Goal: Task Accomplishment & Management: Use online tool/utility

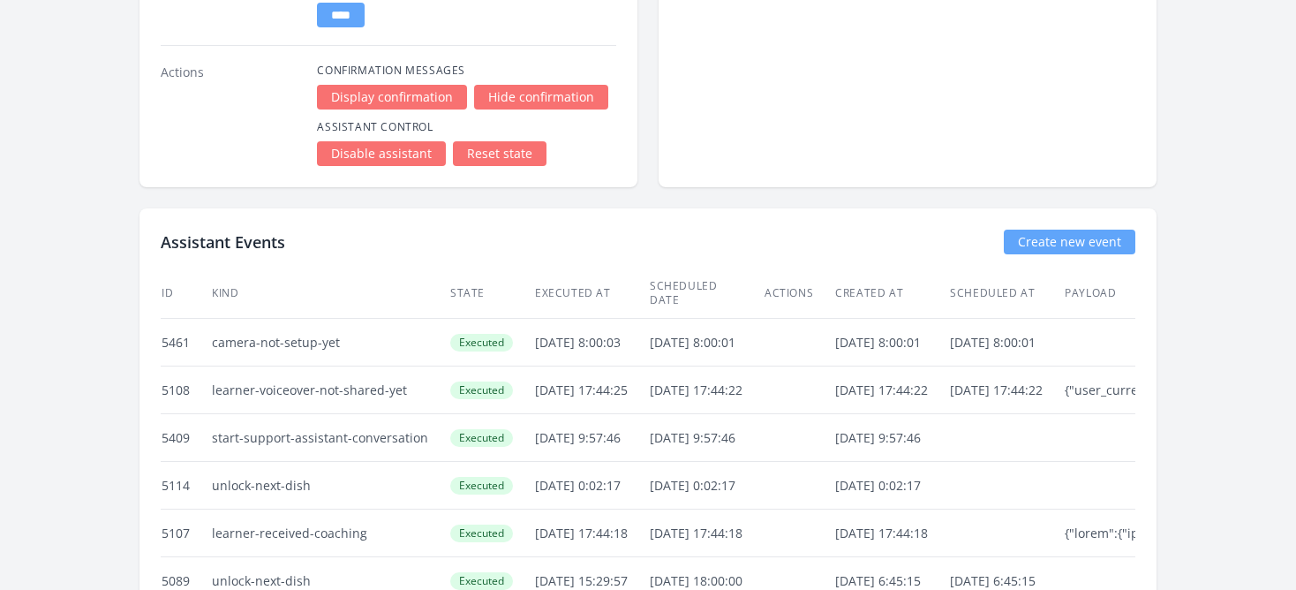
scroll to position [4467, 0]
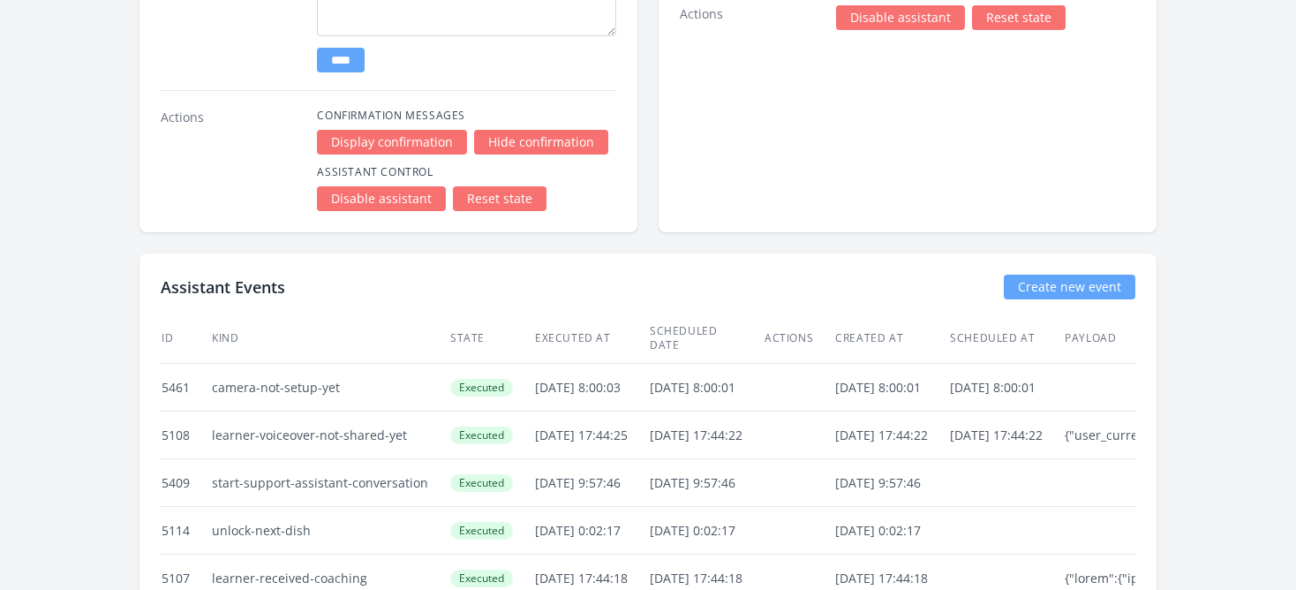
click at [1053, 286] on link "Create new event" at bounding box center [1068, 286] width 131 height 25
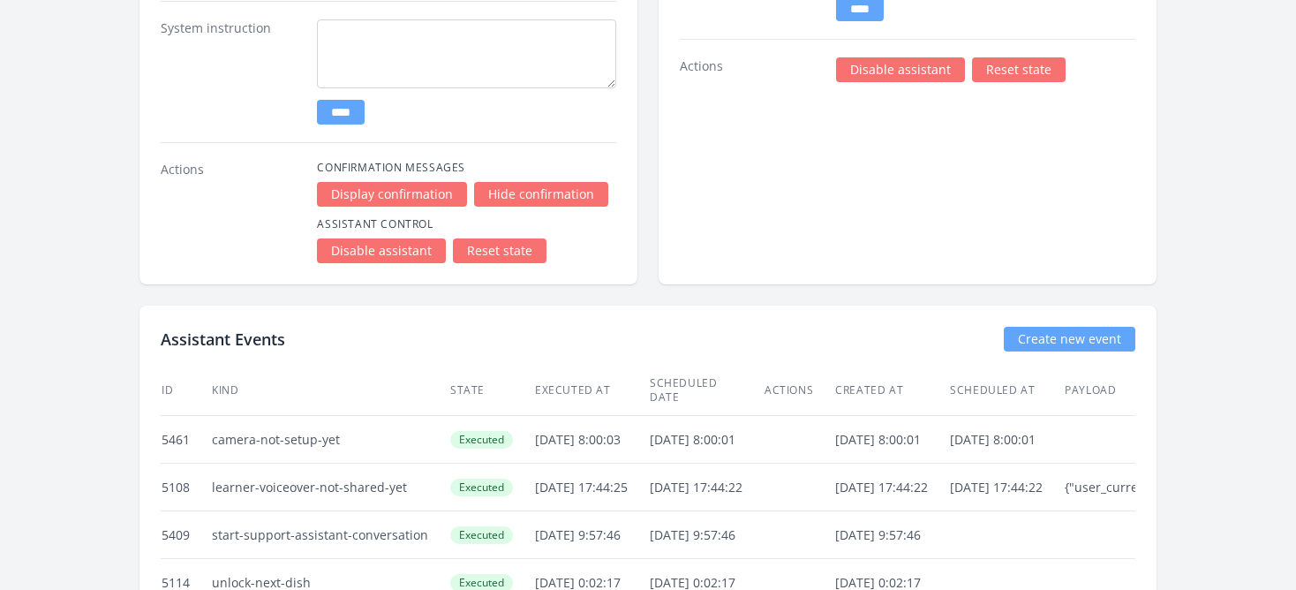
scroll to position [4669, 0]
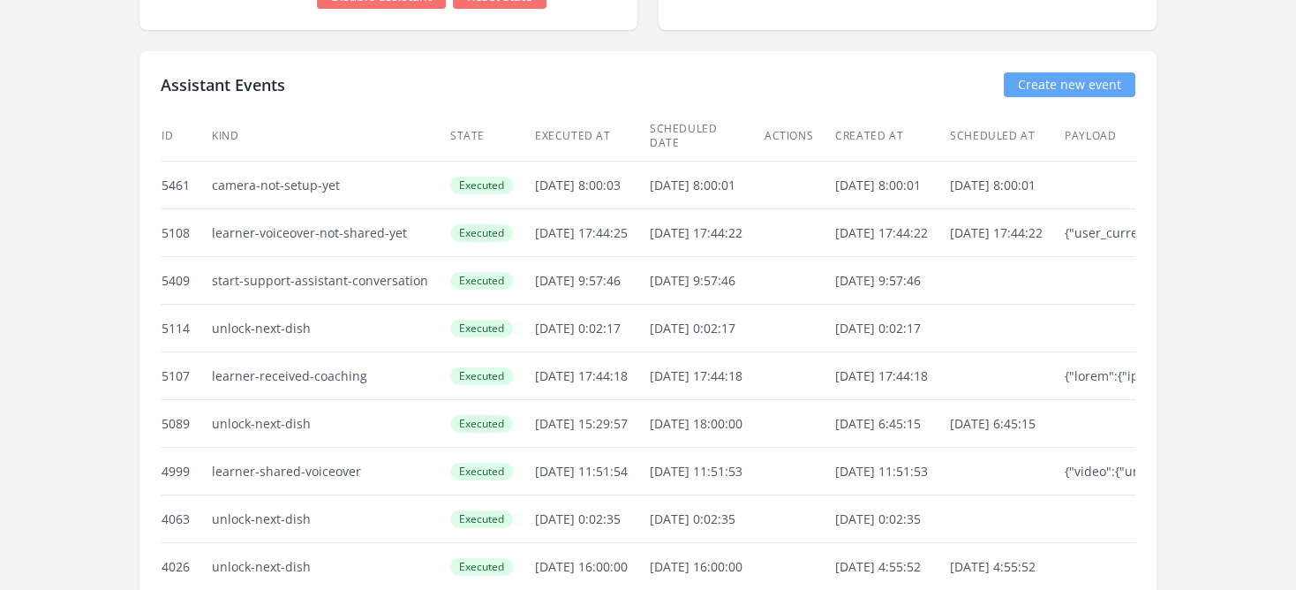
click at [1064, 87] on link "Create new event" at bounding box center [1068, 84] width 131 height 25
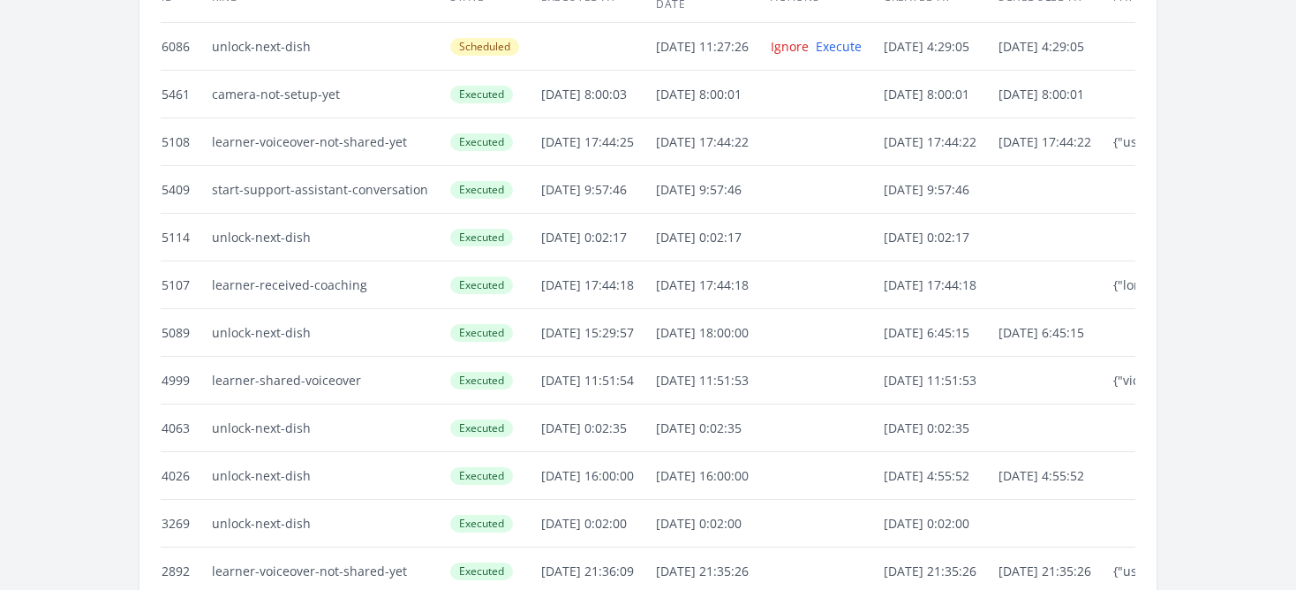
scroll to position [4668, 0]
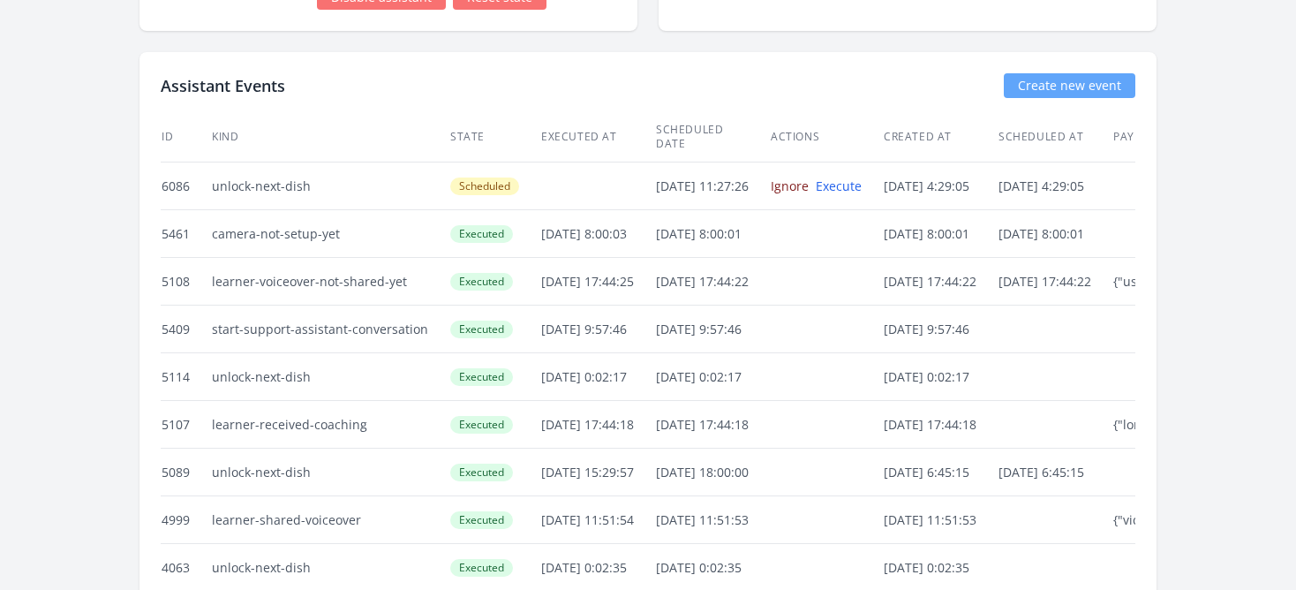
click at [808, 177] on link "Ignore" at bounding box center [789, 185] width 38 height 17
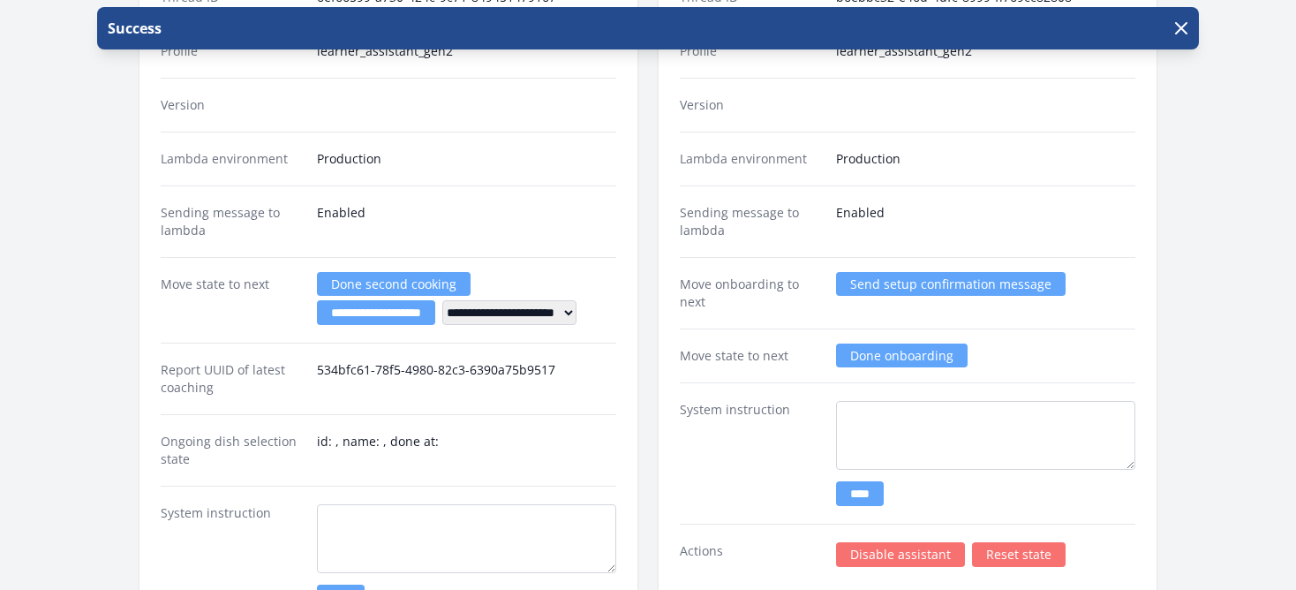
scroll to position [4675, 0]
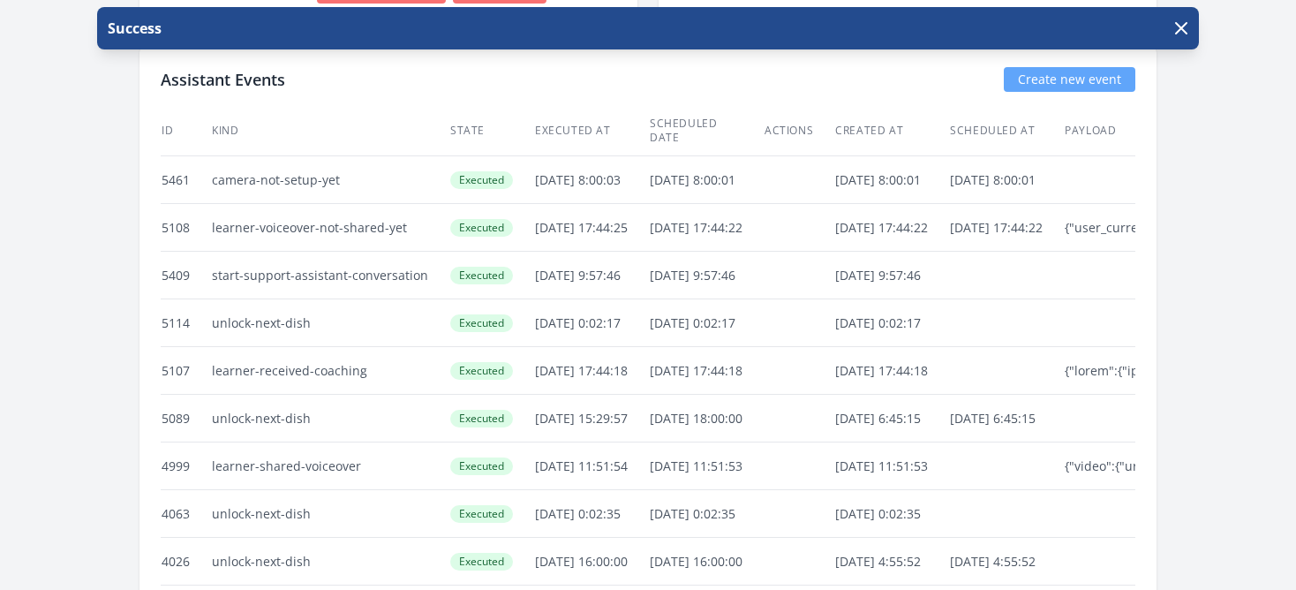
click at [1053, 83] on link "Create new event" at bounding box center [1068, 79] width 131 height 25
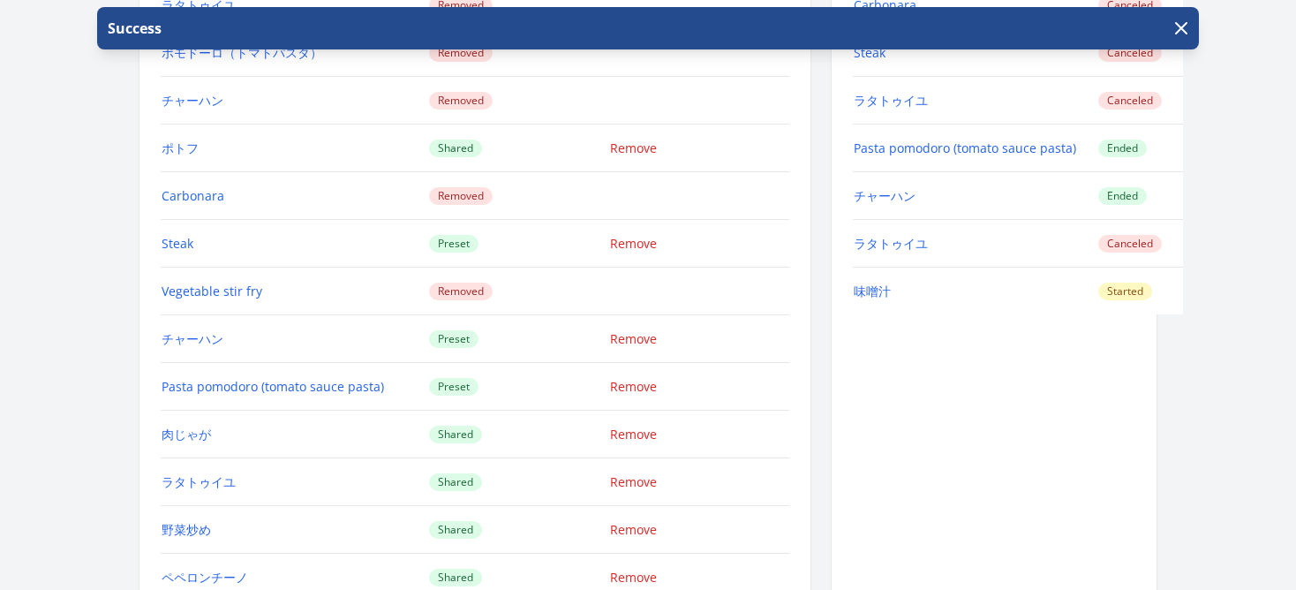
scroll to position [2082, 0]
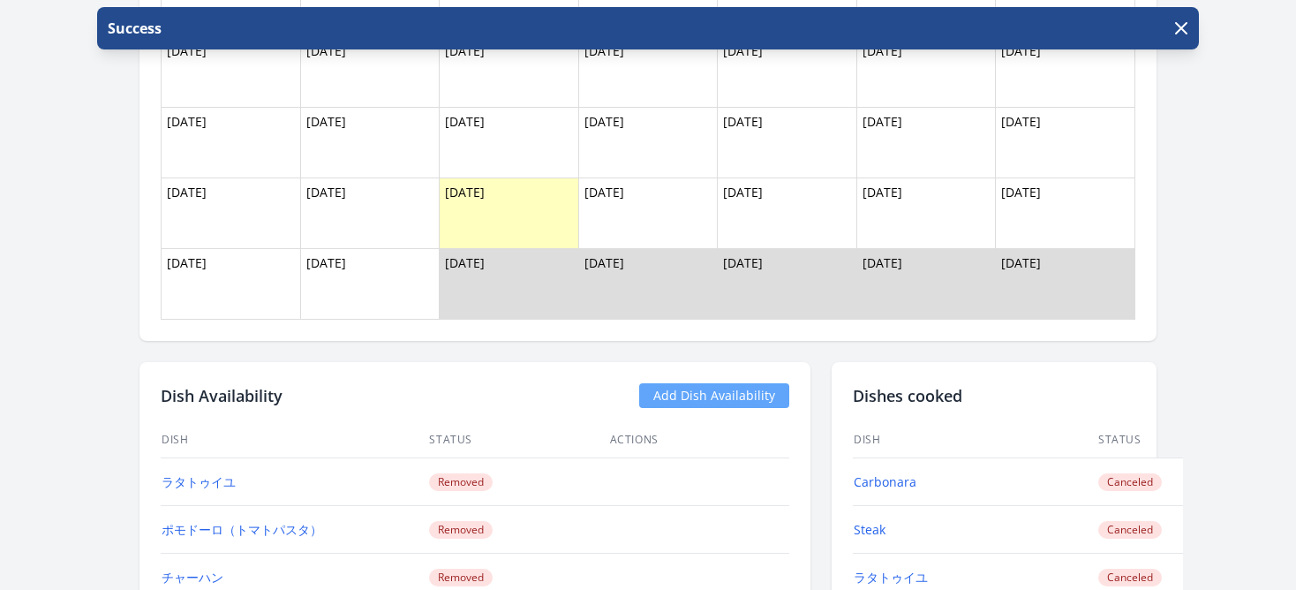
click at [747, 392] on link "Add Dish Availability" at bounding box center [714, 395] width 150 height 25
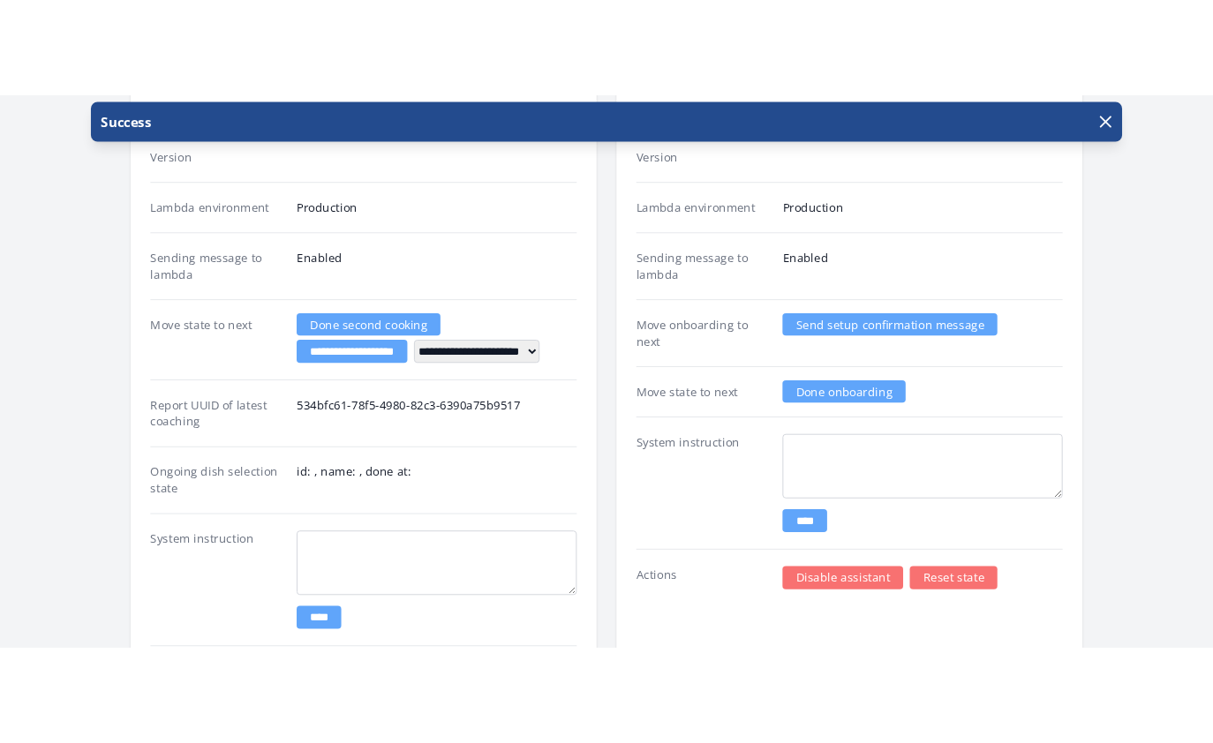
scroll to position [3925, 0]
